Goal: Information Seeking & Learning: Check status

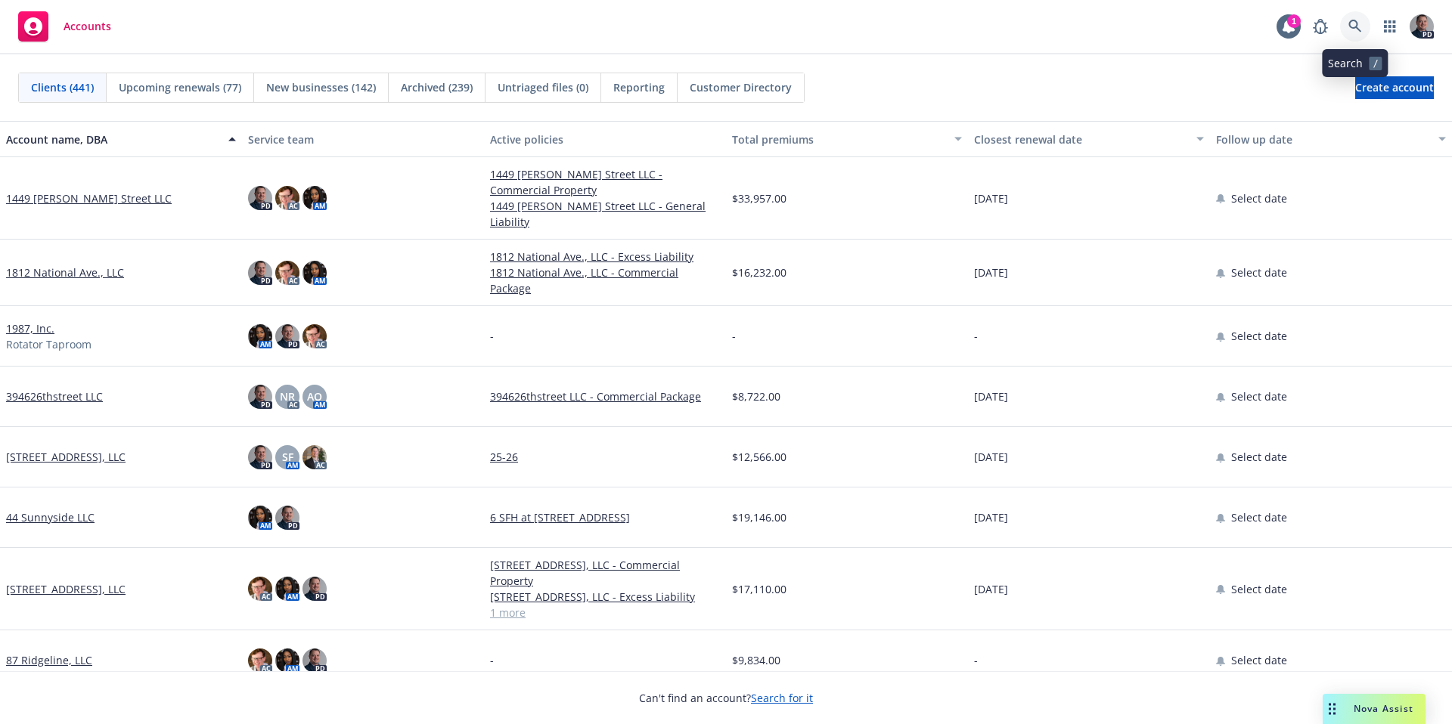
click at [1362, 25] on link at bounding box center [1355, 26] width 30 height 30
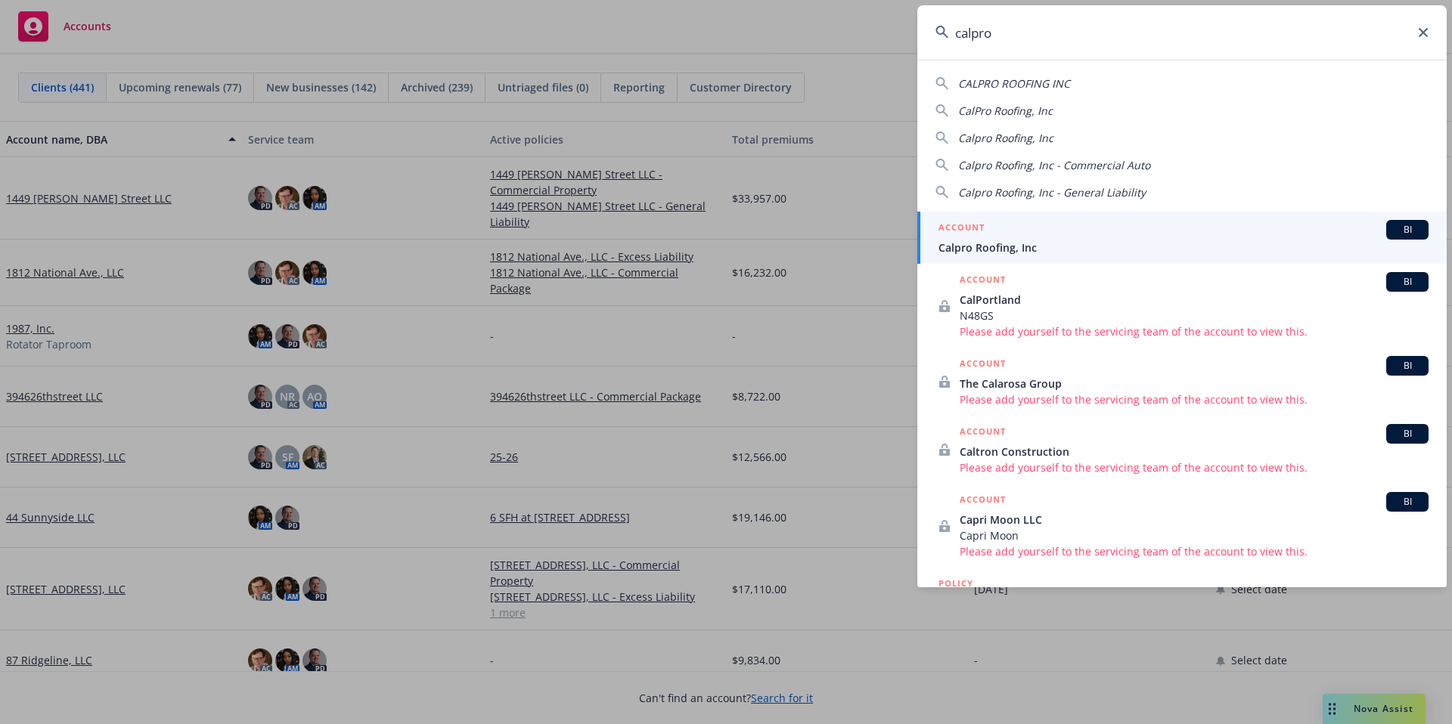
type input "calpro"
click at [1017, 250] on span "Calpro Roofing, Inc" at bounding box center [1183, 248] width 490 height 16
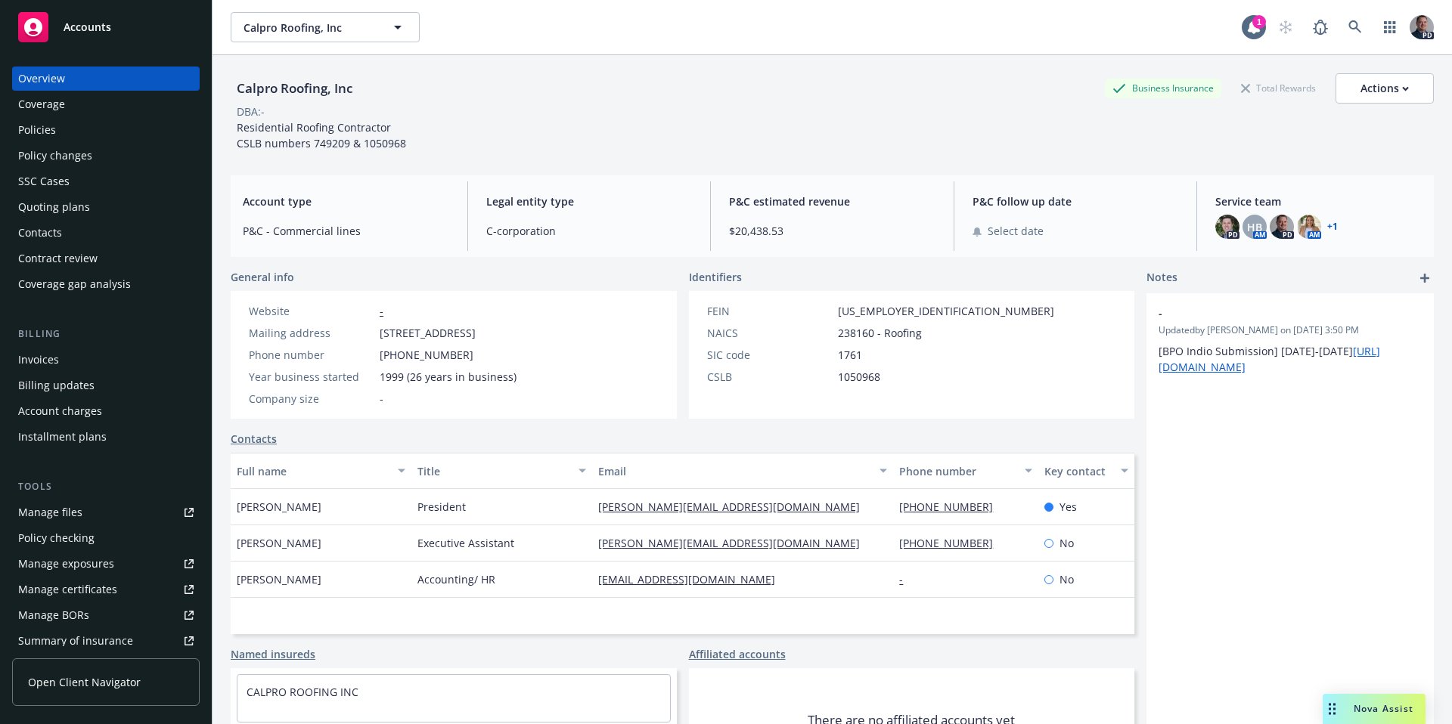
click at [48, 126] on div "Policies" at bounding box center [37, 130] width 38 height 24
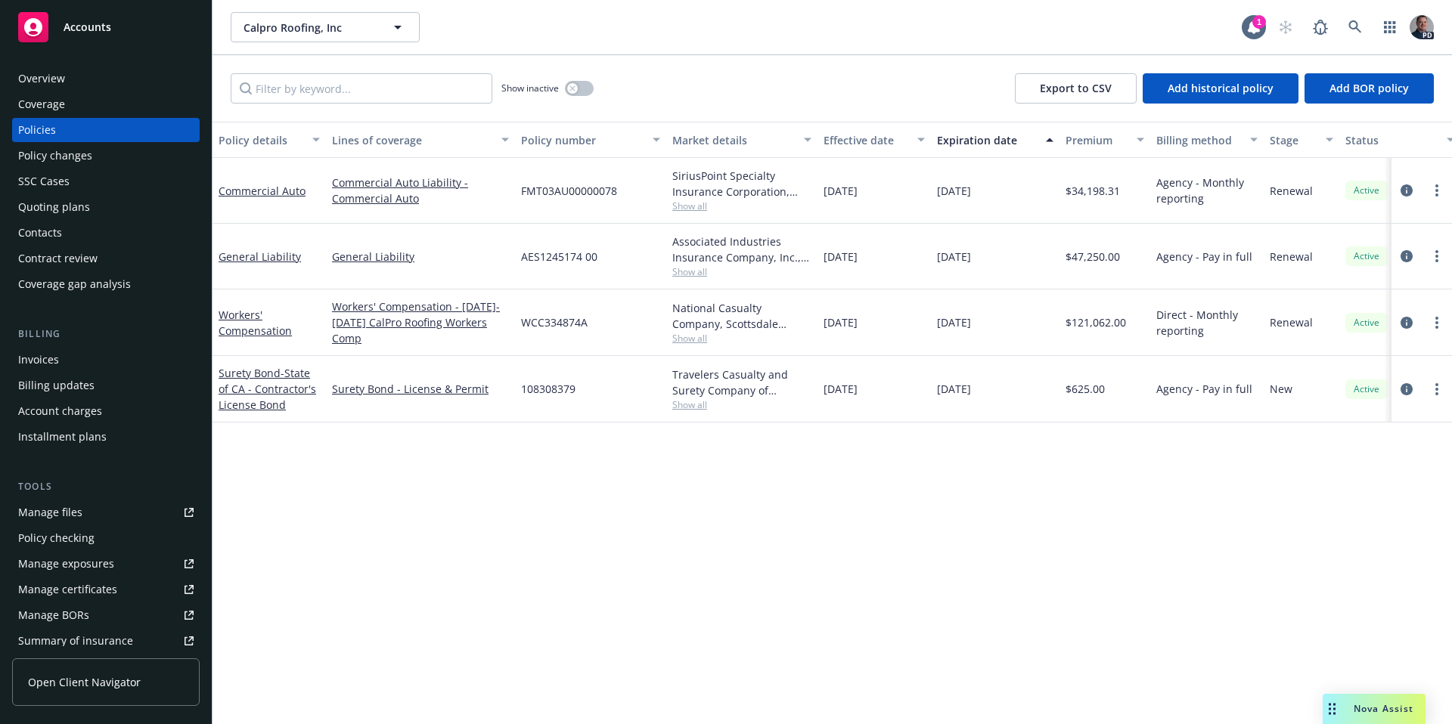
click at [56, 385] on div "Billing updates" at bounding box center [56, 386] width 76 height 24
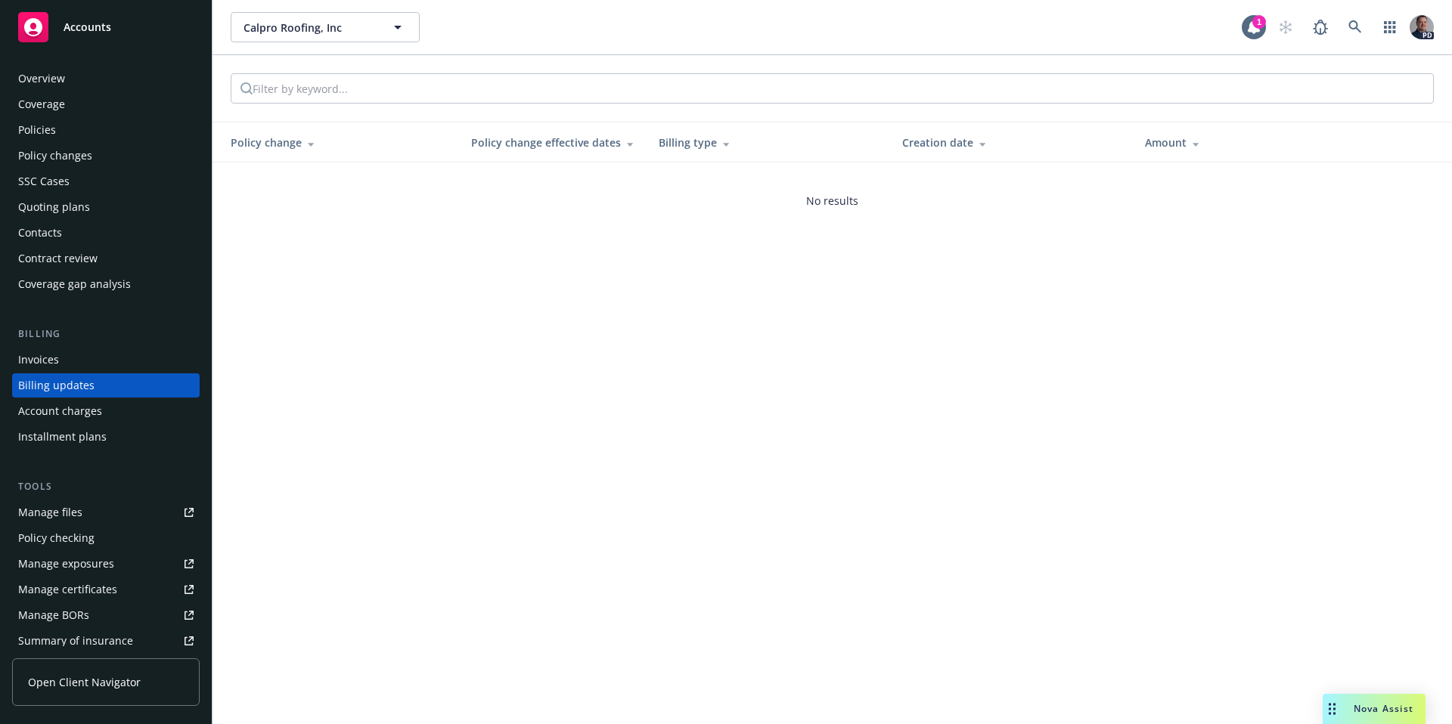
click at [92, 355] on div "Invoices" at bounding box center [105, 360] width 175 height 24
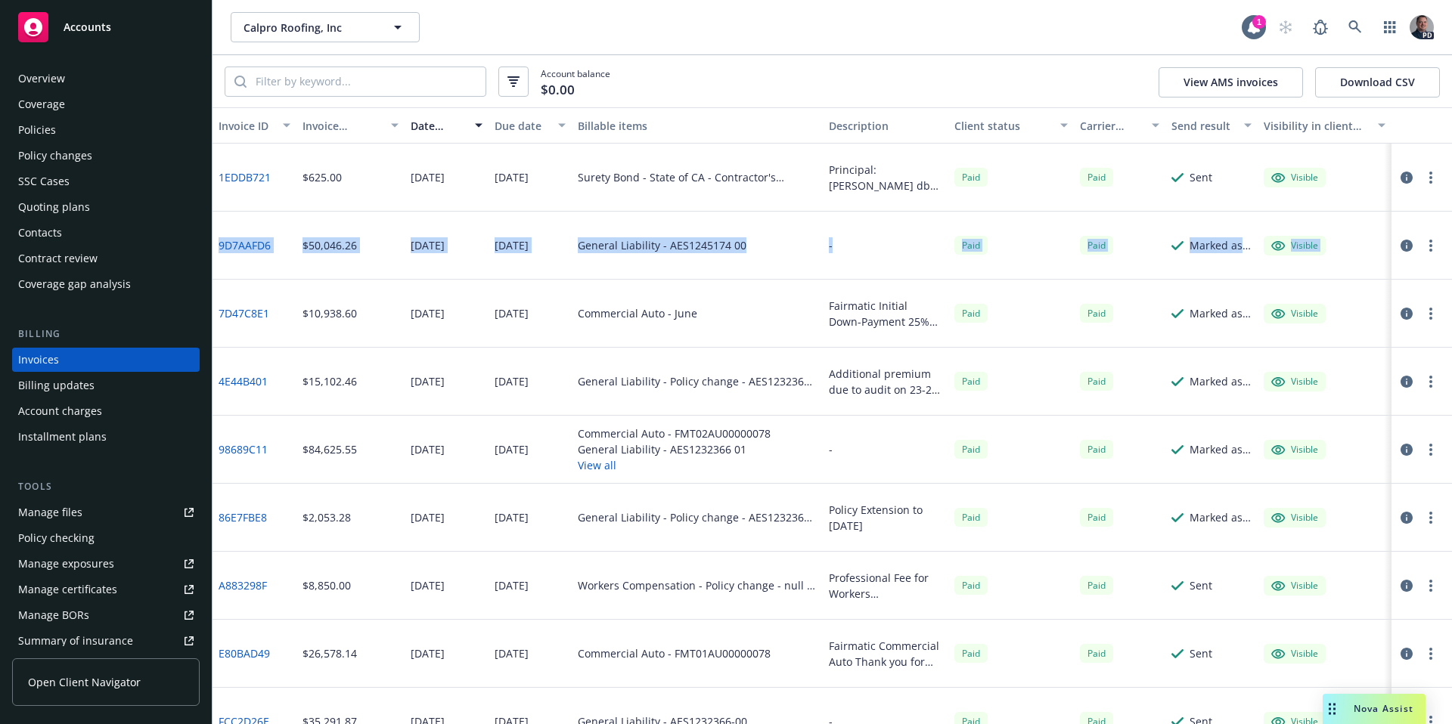
drag, startPoint x: 1441, startPoint y: 163, endPoint x: 1449, endPoint y: 215, distance: 52.7
click at [1449, 216] on div "Invoice ID Invoice amount Date issued Due date Billable items Description Clien…" at bounding box center [831, 415] width 1239 height 617
click at [681, 273] on div "General Liability - AES1245174 00" at bounding box center [697, 246] width 251 height 68
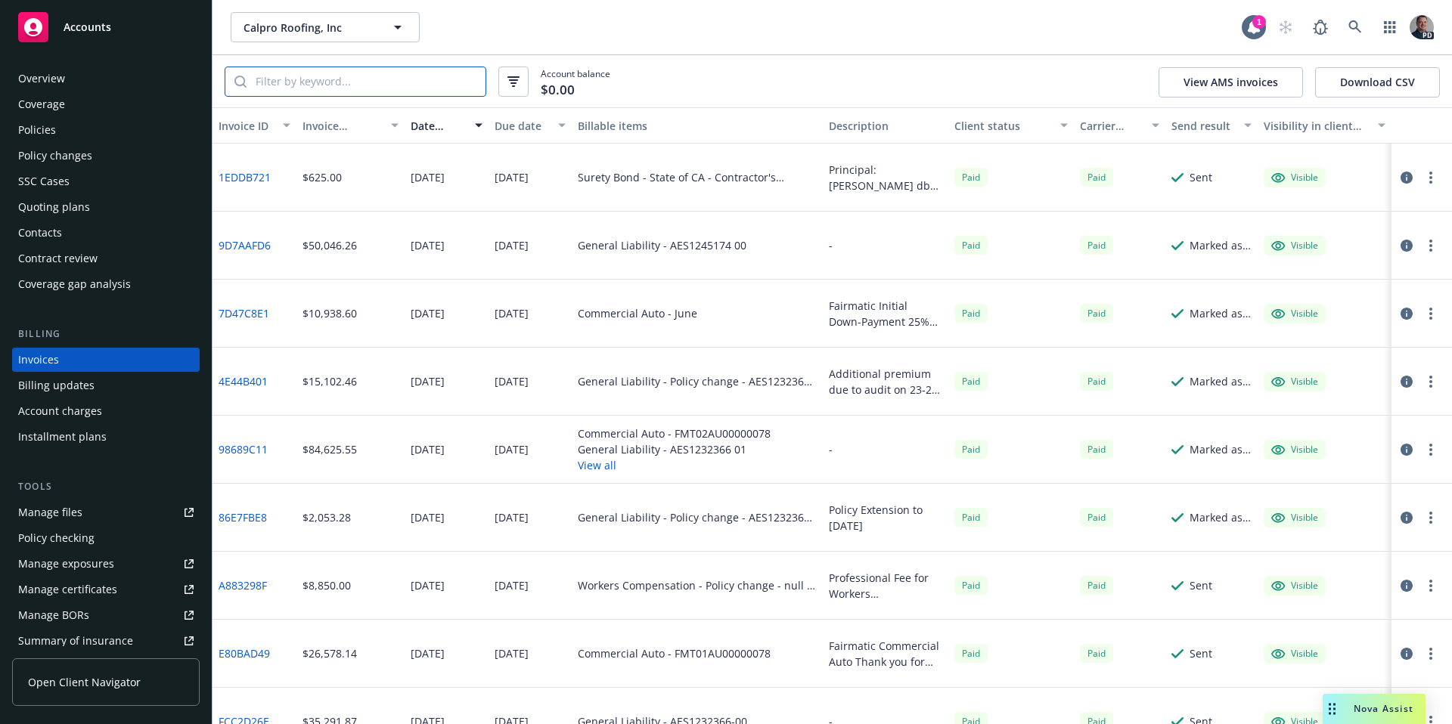
click at [440, 88] on input "search" at bounding box center [365, 81] width 239 height 29
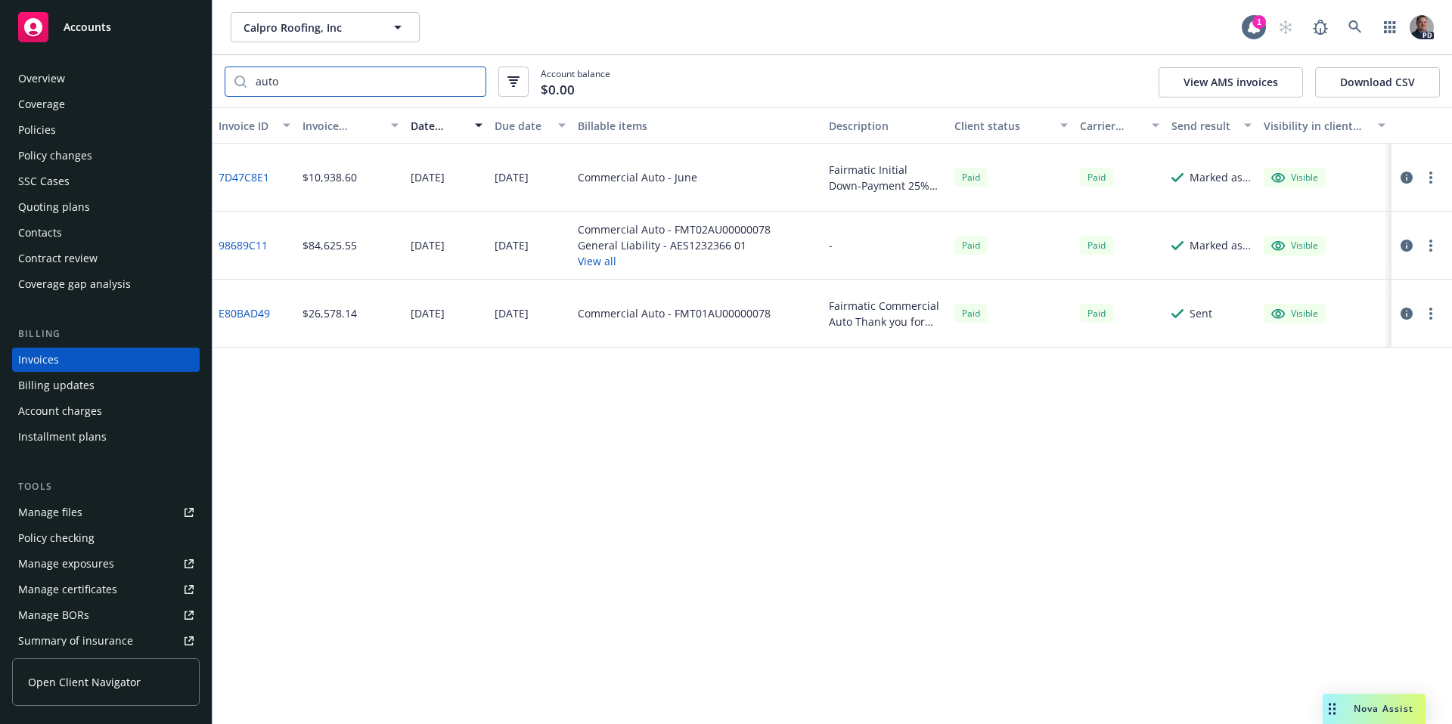
type input "auto"
